Goal: Check status: Check status

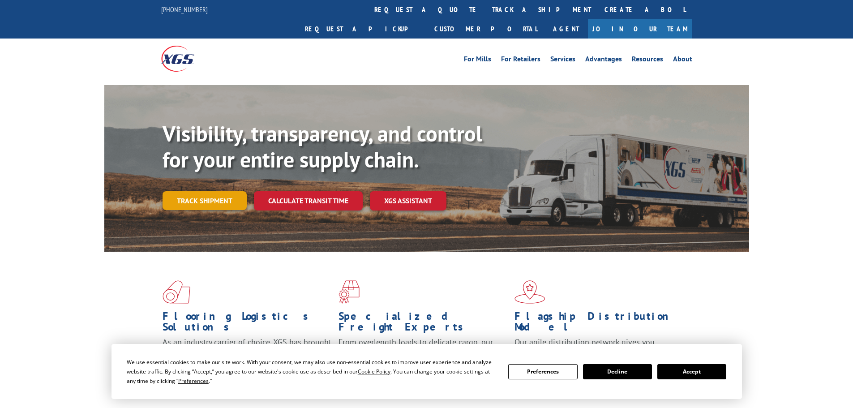
click at [215, 191] on link "Track shipment" at bounding box center [205, 200] width 84 height 19
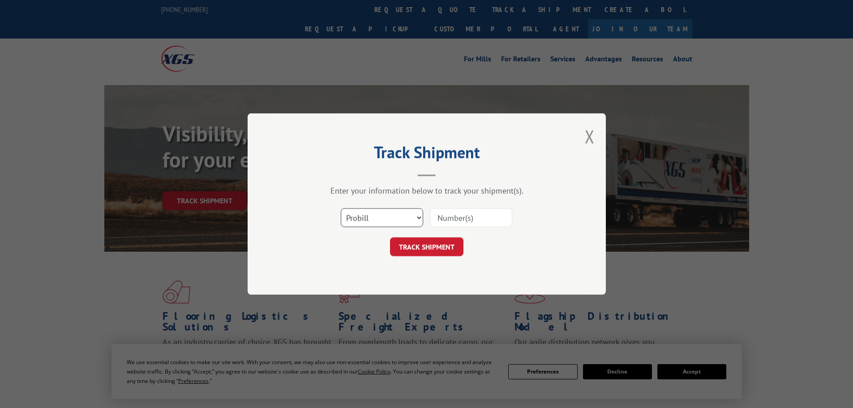
click at [372, 218] on select "Select category... Probill BOL PO" at bounding box center [382, 217] width 82 height 19
select select "bol"
click at [341, 208] on select "Select category... Probill BOL PO" at bounding box center [382, 217] width 82 height 19
click at [470, 216] on input at bounding box center [471, 217] width 82 height 19
paste input "1003600256"
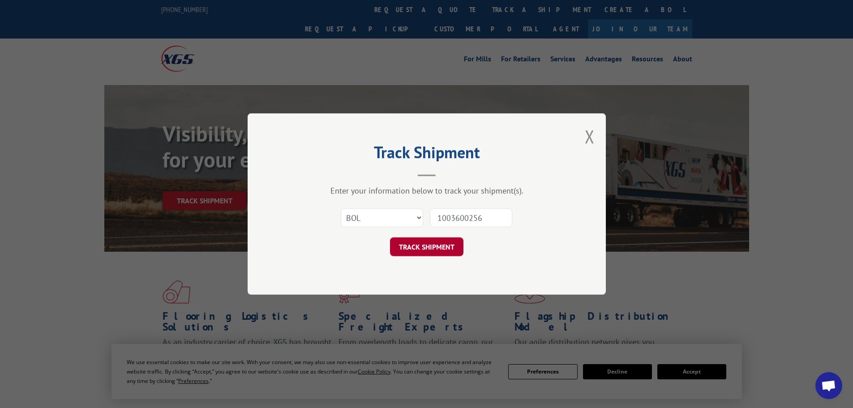
type input "1003600256"
click at [437, 245] on button "TRACK SHIPMENT" at bounding box center [426, 246] width 73 height 19
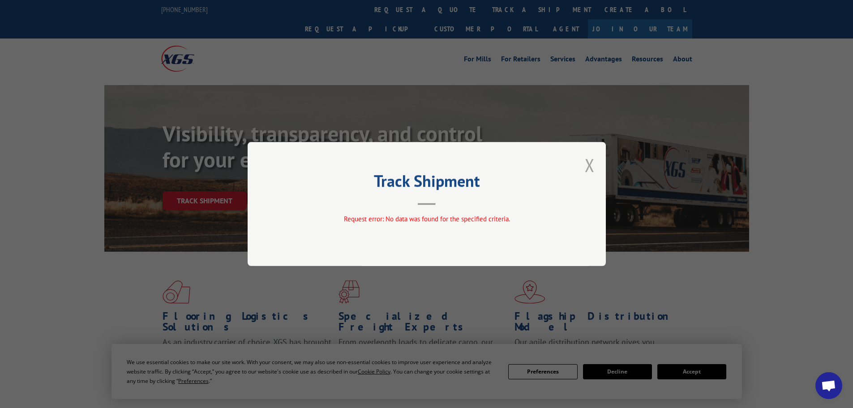
click at [587, 165] on button "Close modal" at bounding box center [590, 165] width 10 height 24
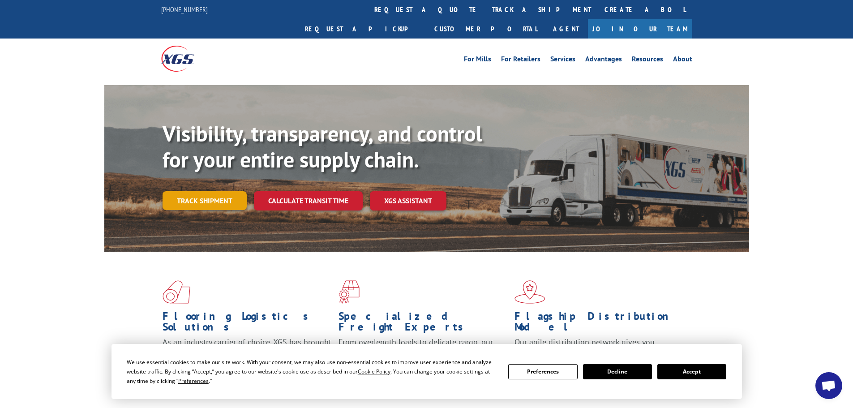
click at [176, 191] on link "Track shipment" at bounding box center [205, 200] width 84 height 19
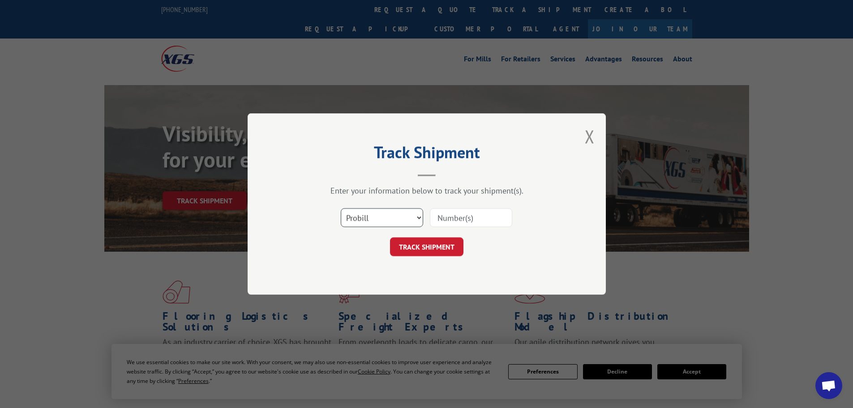
click at [376, 214] on select "Select category... Probill BOL PO" at bounding box center [382, 217] width 82 height 19
select select "bol"
click at [341, 208] on select "Select category... Probill BOL PO" at bounding box center [382, 217] width 82 height 19
click at [440, 216] on input at bounding box center [471, 217] width 82 height 19
paste input "6100053602"
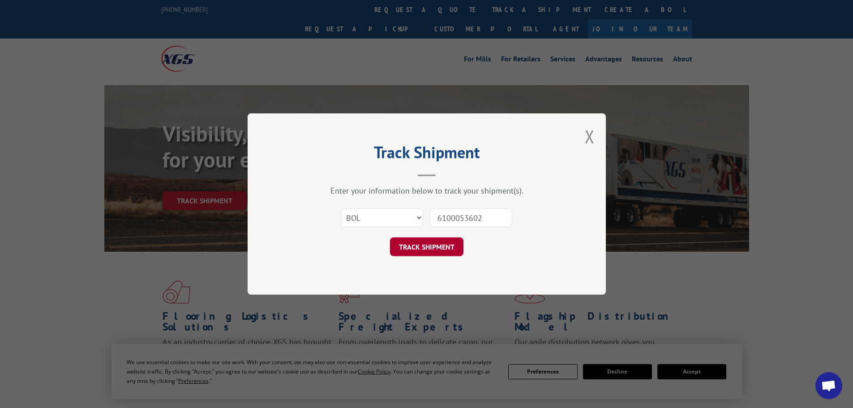
type input "6100053602"
click at [432, 248] on button "TRACK SHIPMENT" at bounding box center [426, 246] width 73 height 19
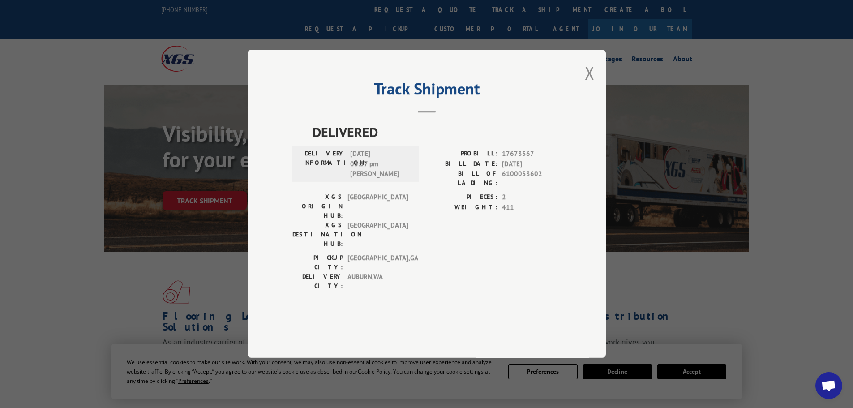
click at [595, 92] on div "Track Shipment DELIVERED DELIVERY INFORMATION: [DATE] 03:57 pm [PERSON_NAME]: 1…" at bounding box center [427, 204] width 358 height 308
